Goal: Task Accomplishment & Management: Manage account settings

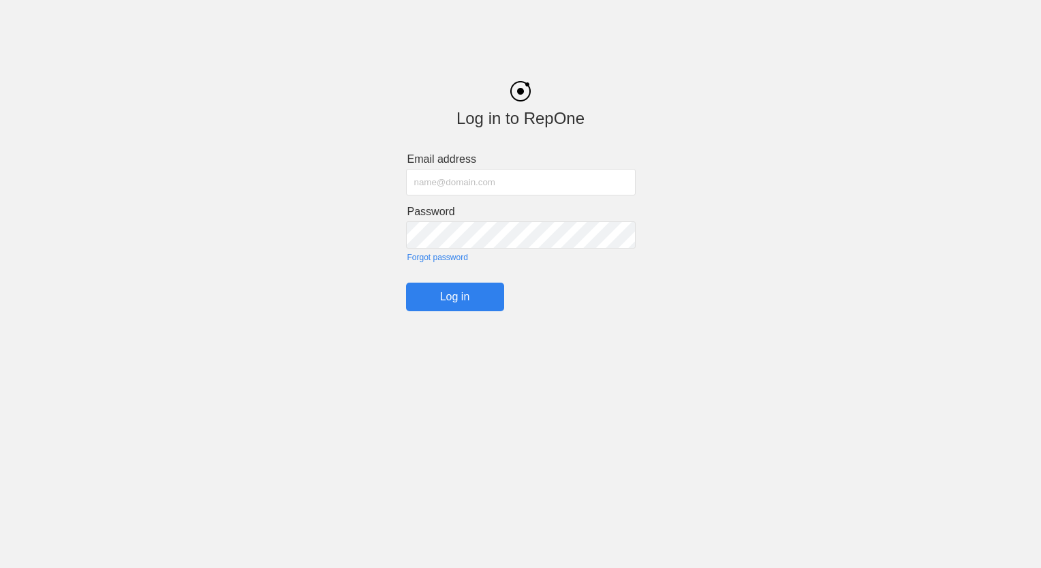
click at [473, 190] on input "text" at bounding box center [521, 182] width 230 height 27
type input "[EMAIL_ADDRESS][DOMAIN_NAME]"
click at [484, 296] on input "Log in" at bounding box center [455, 297] width 98 height 29
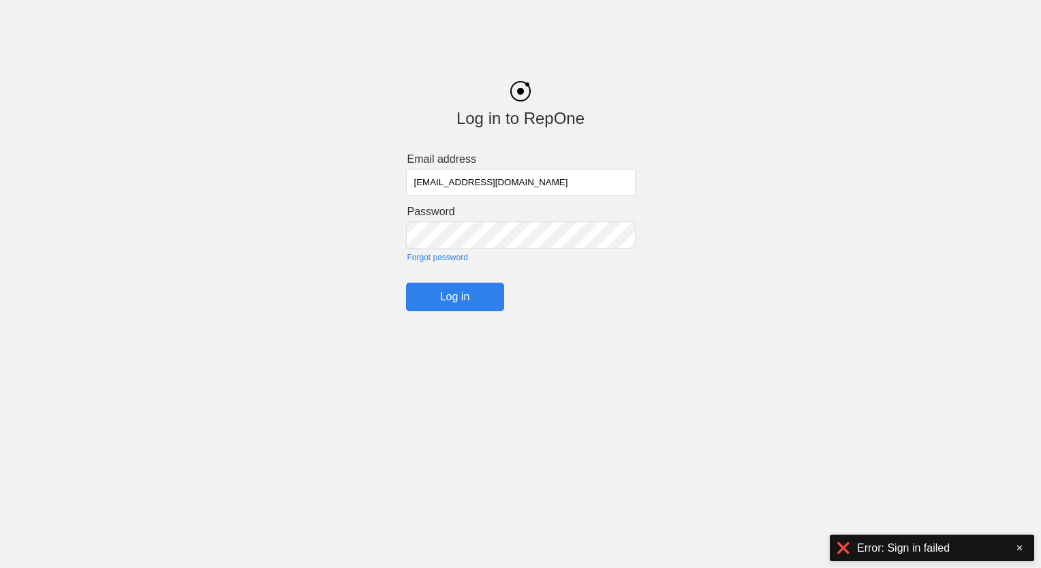
click at [447, 303] on input "Log in" at bounding box center [455, 297] width 98 height 29
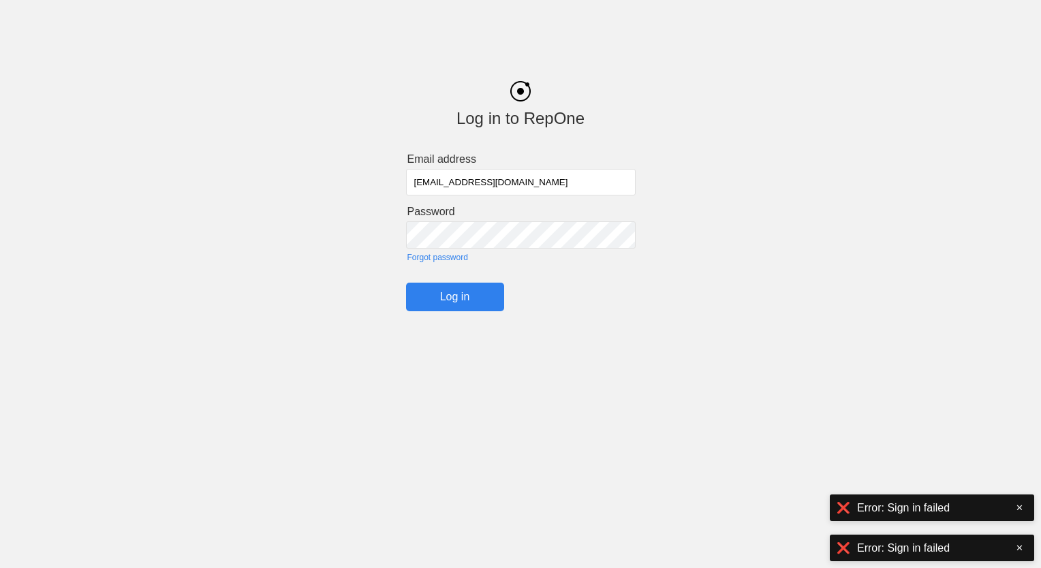
click at [908, 380] on html "Log in to RepOne Email address [EMAIL_ADDRESS][DOMAIN_NAME] Password Forgot pas…" at bounding box center [520, 190] width 1041 height 380
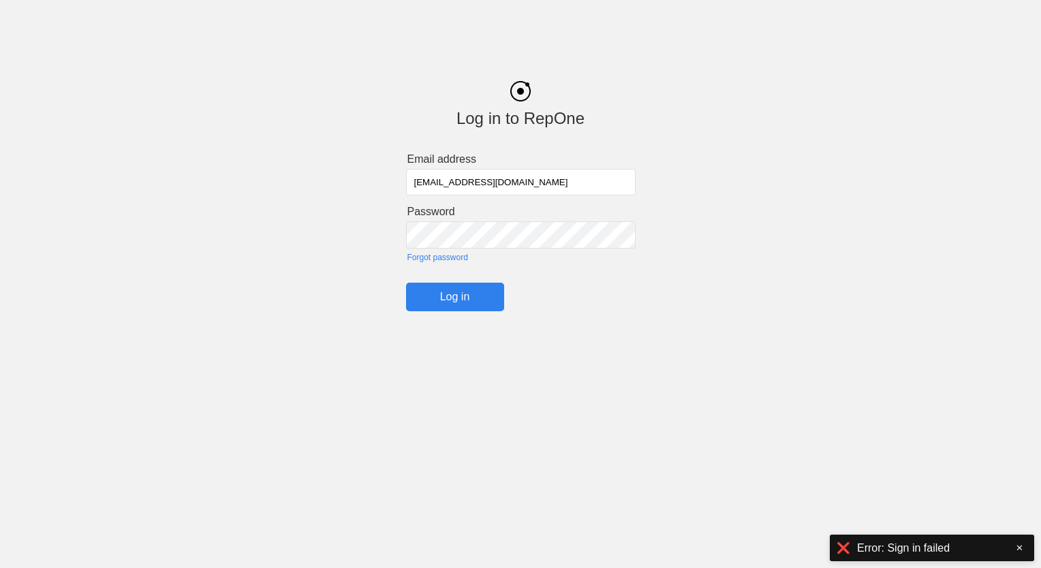
drag, startPoint x: 713, startPoint y: 279, endPoint x: 739, endPoint y: 249, distance: 39.2
click at [715, 276] on div "Log in to RepOne Email address [EMAIL_ADDRESS][DOMAIN_NAME] Password Forgot pas…" at bounding box center [520, 186] width 1041 height 251
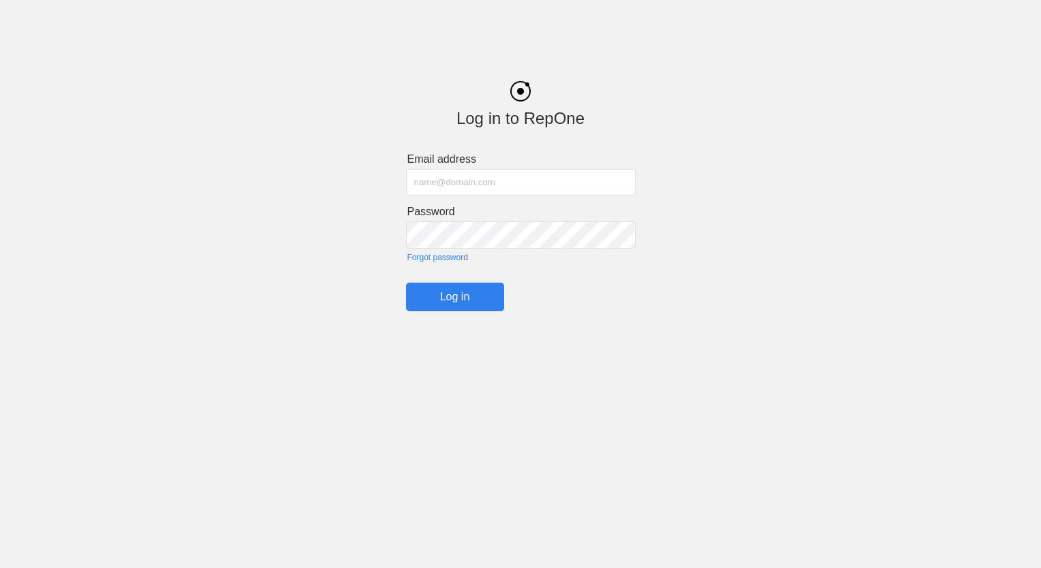
click at [428, 258] on link "Forgot password" at bounding box center [521, 258] width 228 height 10
